Goal: Register for event/course

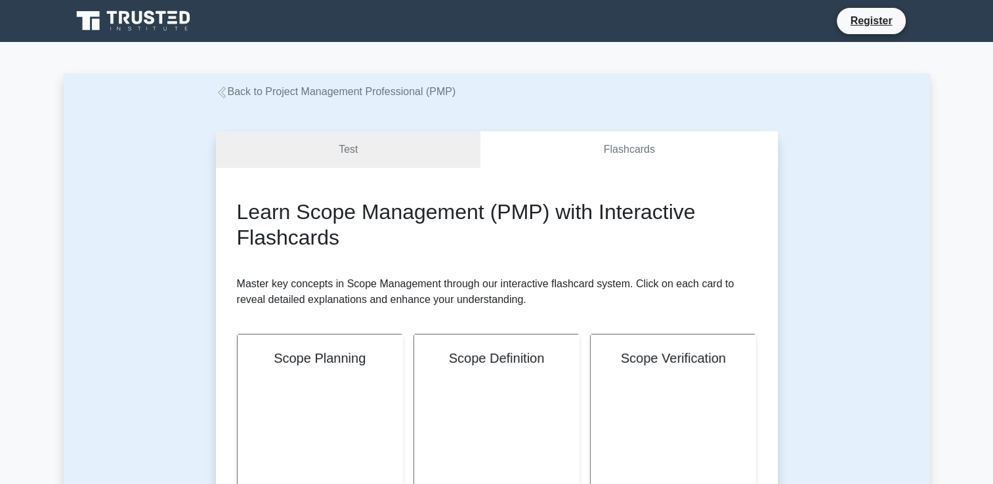
click at [223, 98] on icon at bounding box center [222, 93] width 12 height 12
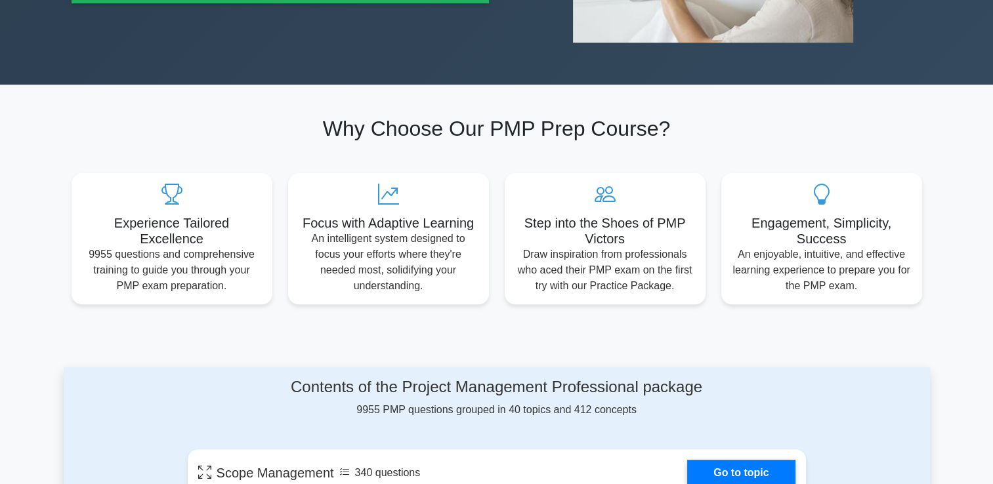
scroll to position [590, 0]
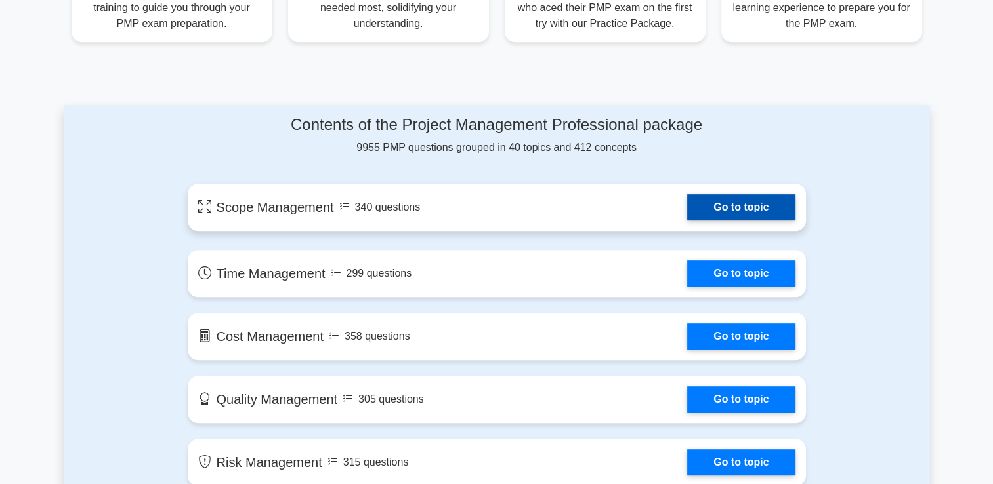
click at [687, 196] on link "Go to topic" at bounding box center [741, 207] width 108 height 26
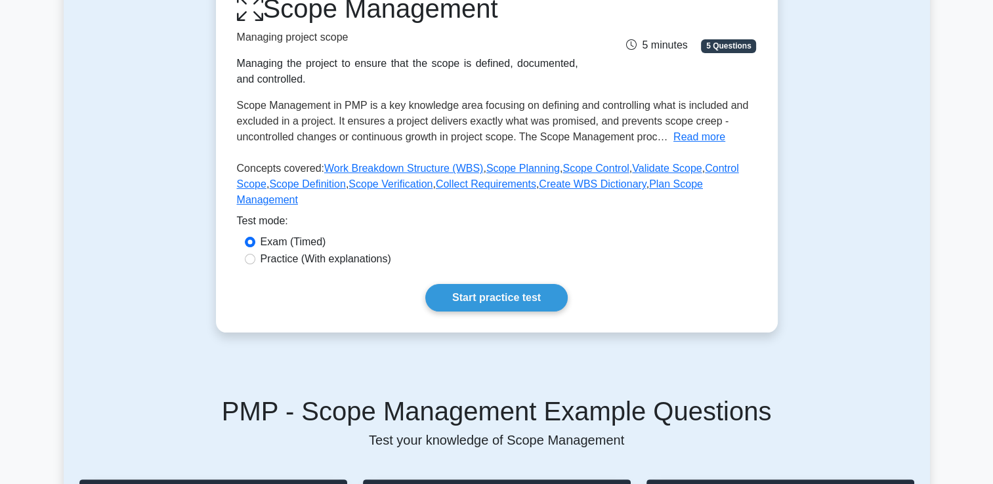
scroll to position [197, 0]
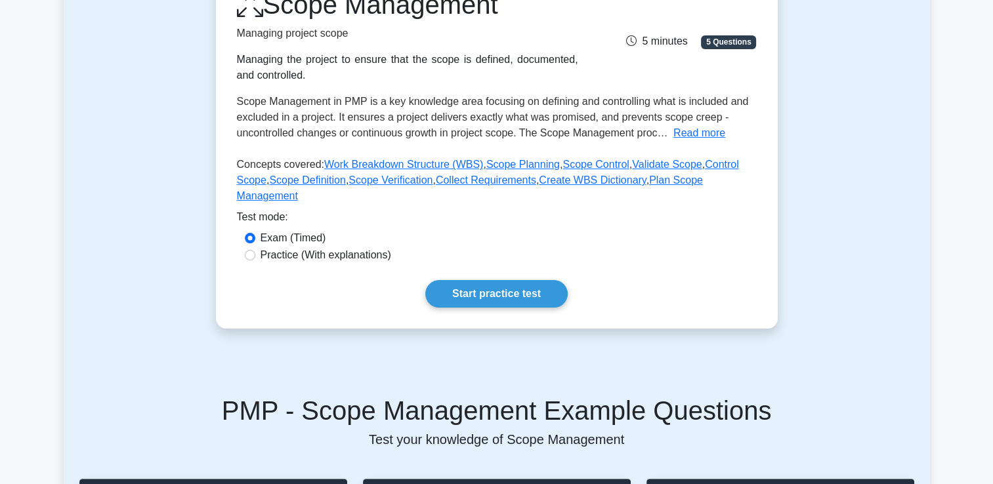
click at [268, 247] on label "Practice (With explanations)" at bounding box center [325, 255] width 131 height 16
click at [255, 250] on input "Practice (With explanations)" at bounding box center [250, 255] width 10 height 10
radio input "true"
click at [447, 280] on link "Start practice test" at bounding box center [496, 294] width 142 height 28
